Goal: Navigation & Orientation: Find specific page/section

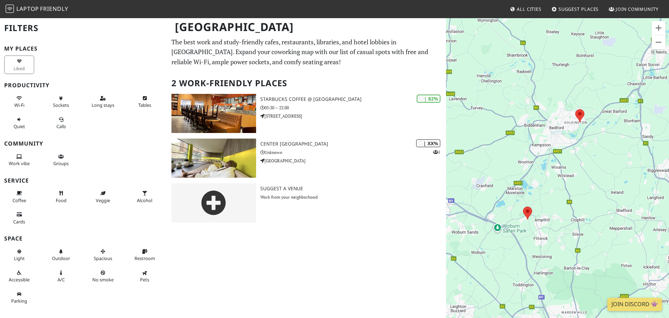
click at [522, 9] on span "All Cities" at bounding box center [529, 9] width 25 height 6
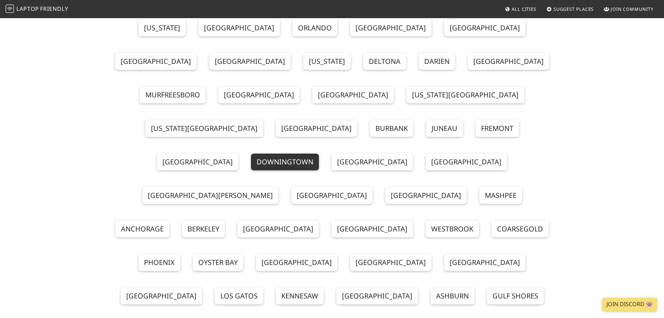
scroll to position [139, 0]
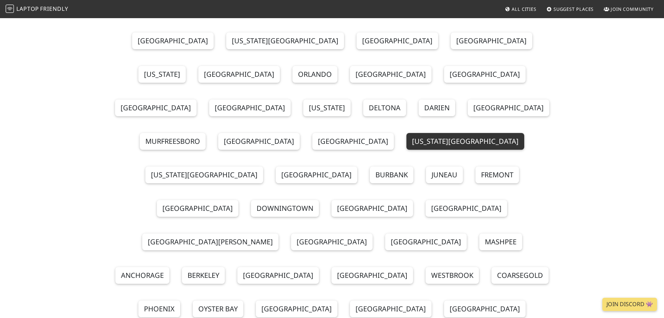
click at [407, 133] on link "[US_STATE][GEOGRAPHIC_DATA]" at bounding box center [466, 141] width 118 height 17
